Goal: Find specific fact: Find specific page/section

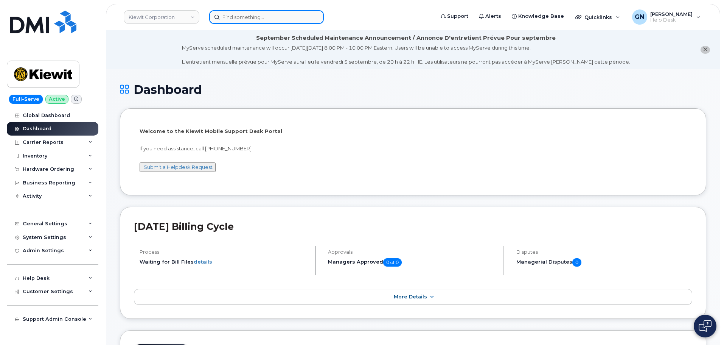
click at [237, 16] on input at bounding box center [266, 17] width 115 height 14
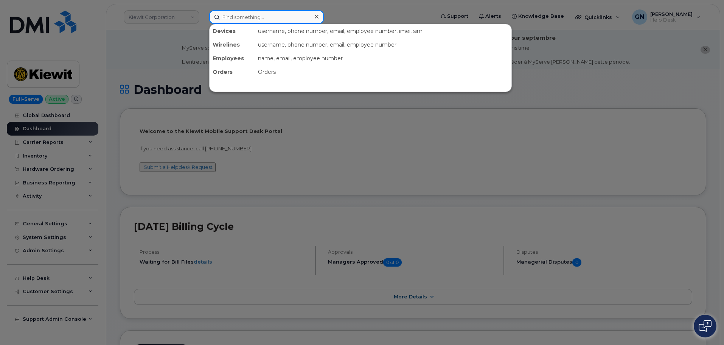
paste input "3065147577"
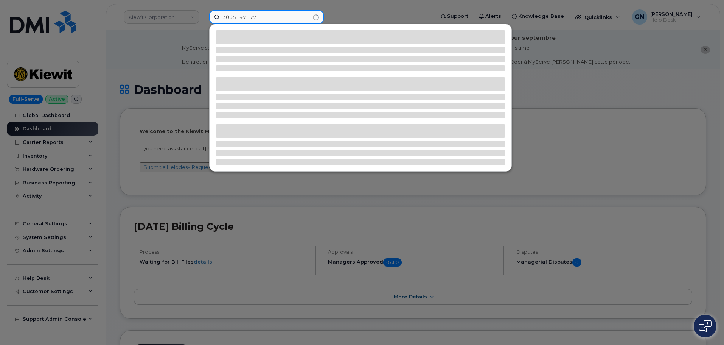
type input "3065147577"
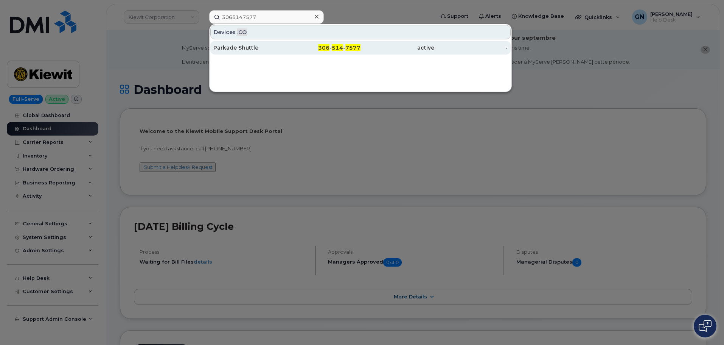
click at [266, 49] on div "Parkade Shuttle" at bounding box center [250, 48] width 74 height 8
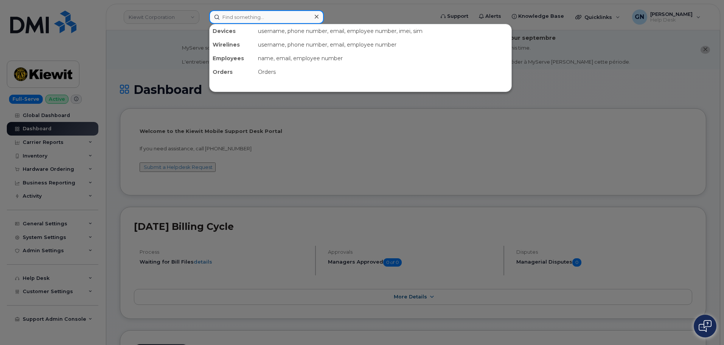
click at [294, 15] on input at bounding box center [266, 17] width 115 height 14
paste input "9186065952"
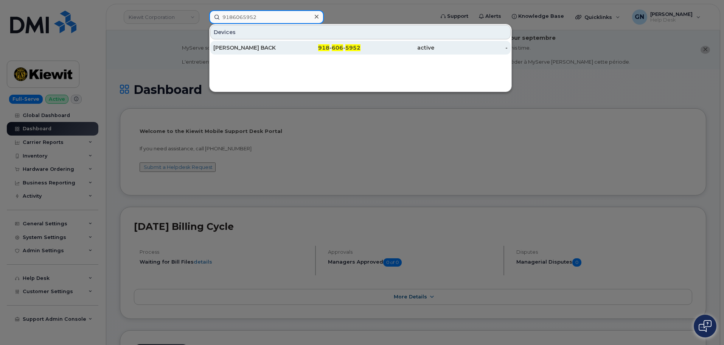
type input "9186065952"
click at [309, 46] on div "918 - 606 - 5952" at bounding box center [324, 48] width 74 height 8
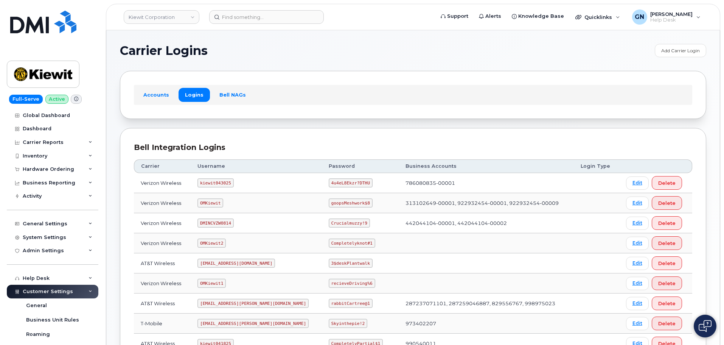
click at [219, 182] on code "kiewit043025" at bounding box center [215, 182] width 36 height 9
copy code "kiewit043025"
click at [329, 183] on code "4u4eL8Ekzr?DTHU" at bounding box center [351, 182] width 44 height 9
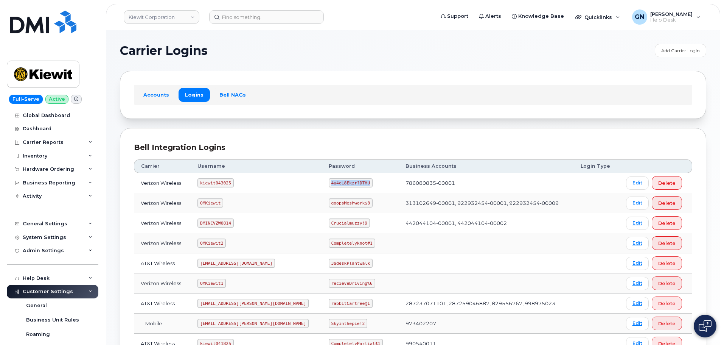
click at [329, 183] on code "4u4eL8Ekzr?DTHU" at bounding box center [351, 182] width 44 height 9
copy code "4u4eL8Ekzr?DTHU"
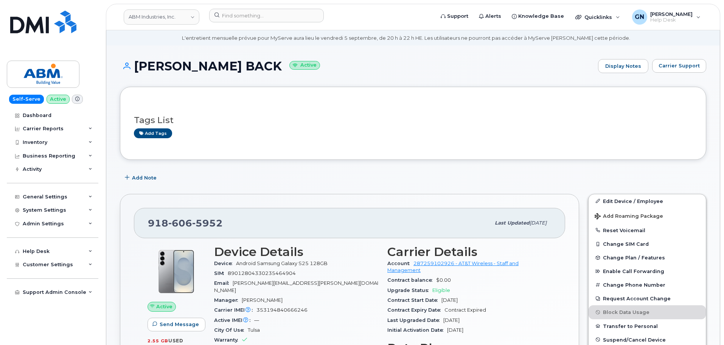
scroll to position [113, 0]
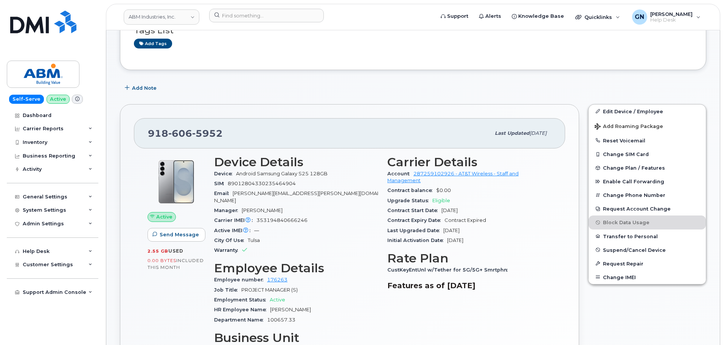
click at [251, 171] on span "Android Samsung Galaxy S25 128GB" at bounding box center [282, 174] width 92 height 6
drag, startPoint x: 251, startPoint y: 171, endPoint x: 307, endPoint y: 171, distance: 56.0
click at [307, 171] on span "Android Samsung Galaxy S25 128GB" at bounding box center [282, 174] width 92 height 6
copy span "Android Samsung Galaxy S25"
drag, startPoint x: 41, startPoint y: 78, endPoint x: 50, endPoint y: 88, distance: 13.2
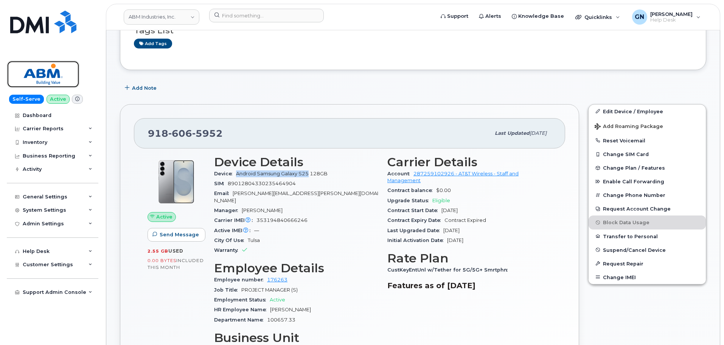
click at [42, 78] on img at bounding box center [43, 74] width 58 height 22
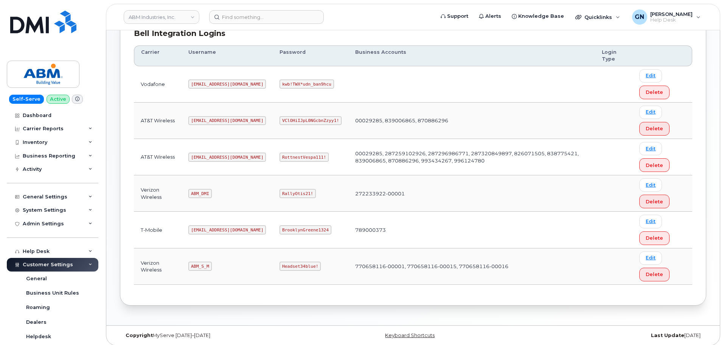
scroll to position [118, 0]
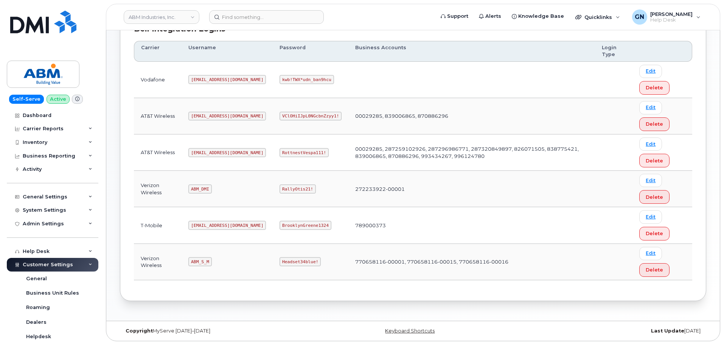
click at [201, 152] on code "abm@dminc.com" at bounding box center [227, 152] width 78 height 9
copy code "abm@dminc.com"
click at [280, 152] on code "RottnestVespa111!" at bounding box center [304, 152] width 49 height 9
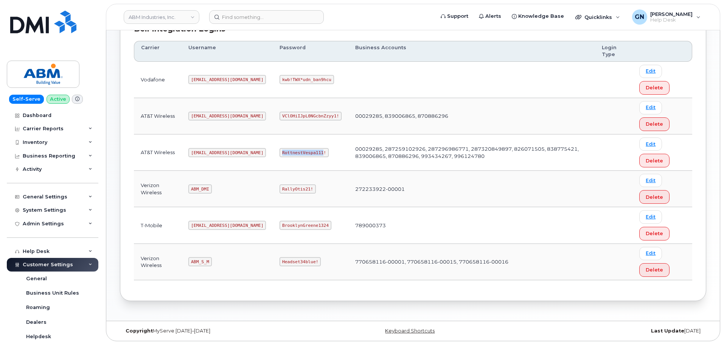
click at [280, 152] on code "RottnestVespa111!" at bounding box center [304, 152] width 49 height 9
copy code "RottnestVespa111!"
